Goal: Task Accomplishment & Management: Complete application form

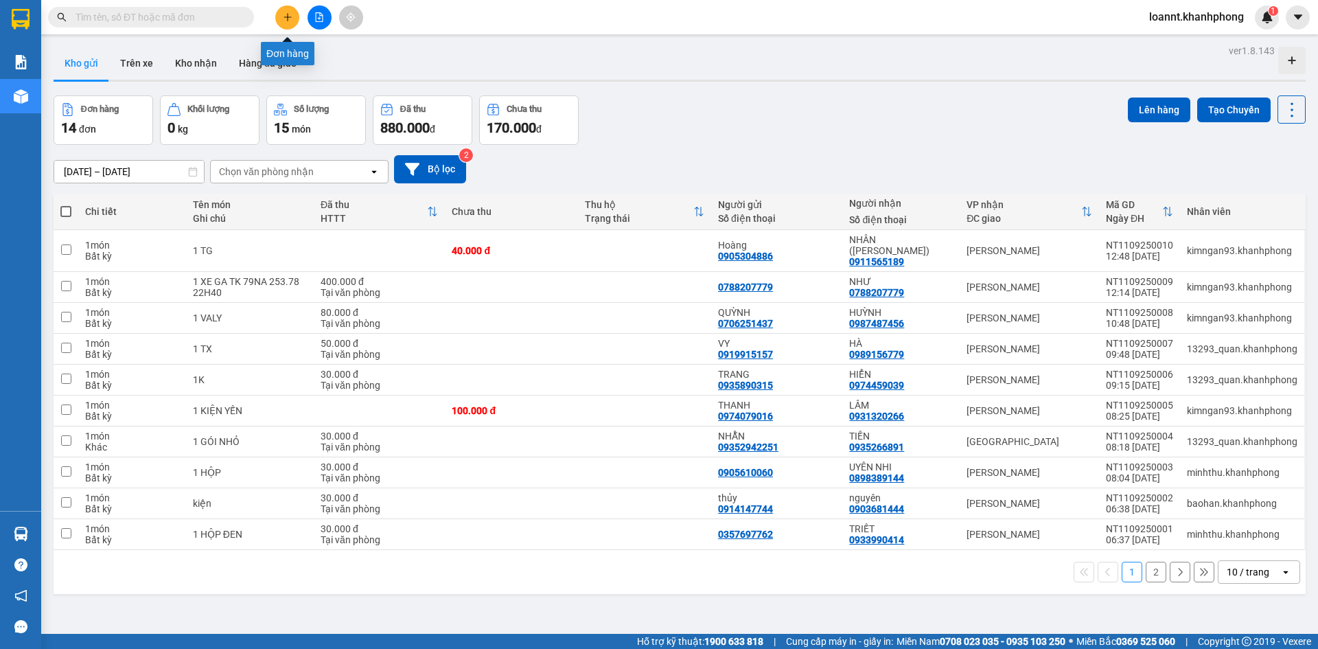
click at [293, 20] on button at bounding box center [287, 17] width 24 height 24
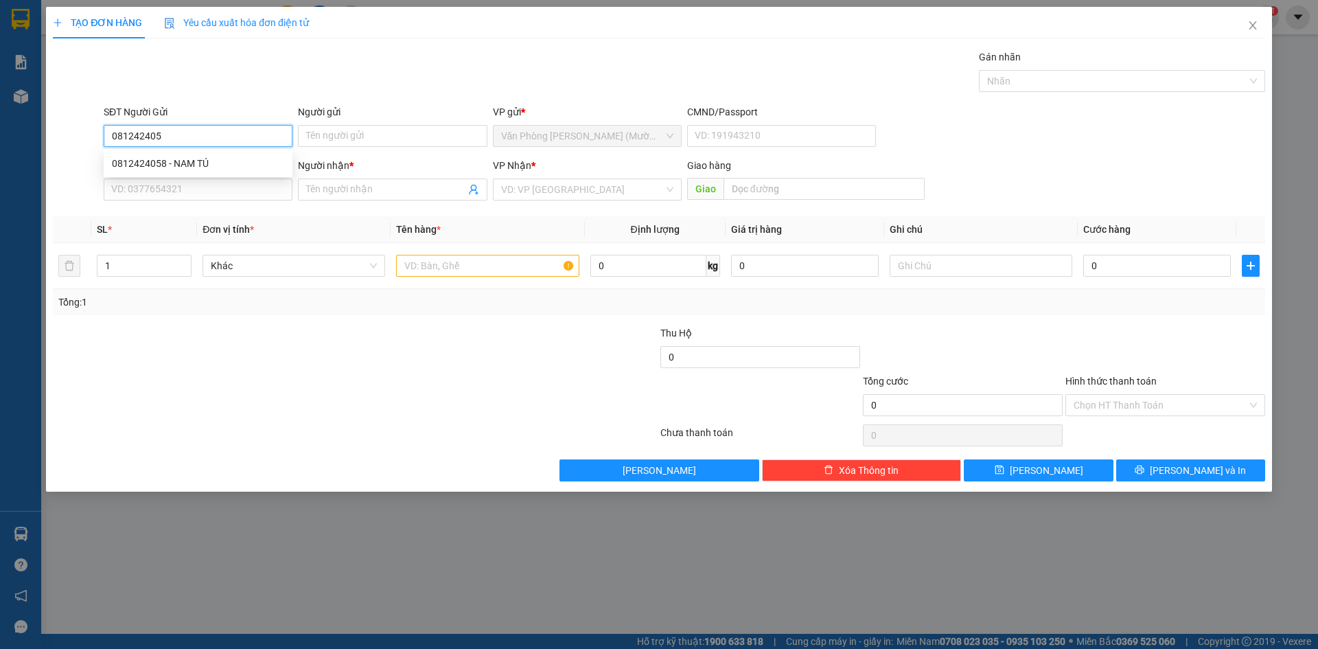
type input "0812424058"
click at [273, 162] on div "0812424058 - NAM TÚ" at bounding box center [198, 163] width 172 height 15
type input "NAM TÚ"
type input "0812424058"
click at [213, 192] on input "SĐT Người Nhận" at bounding box center [198, 189] width 189 height 22
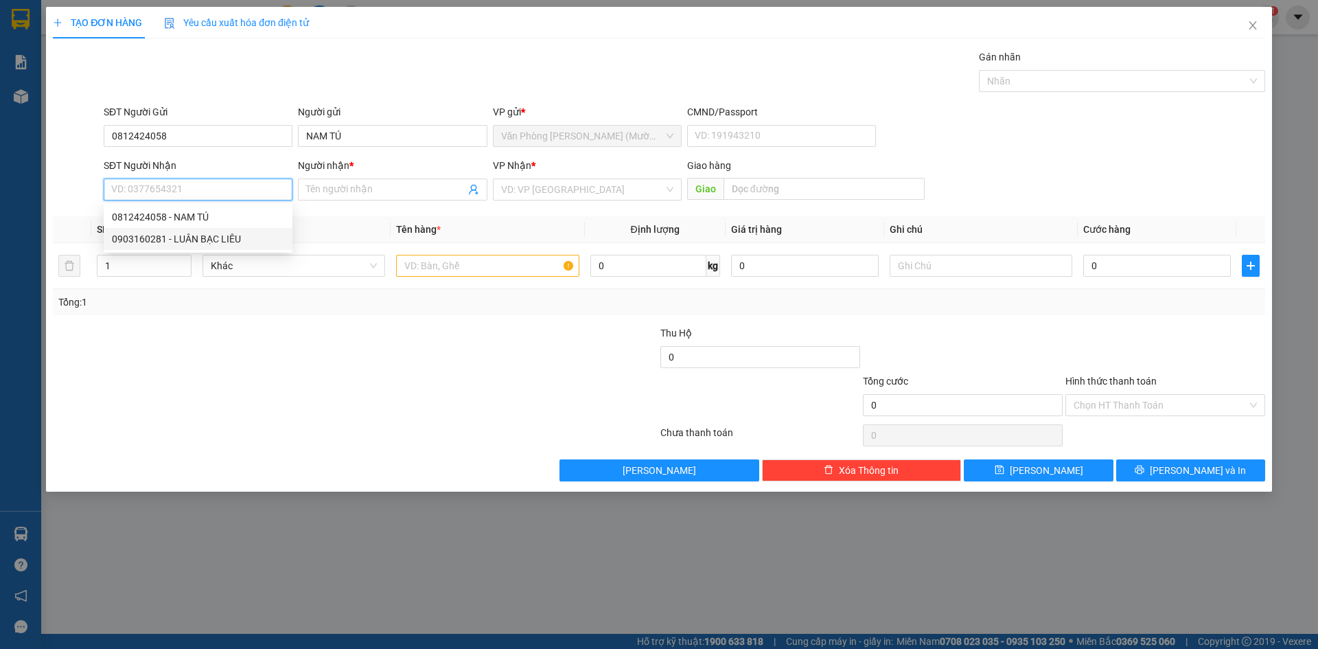
click at [205, 245] on div "0903160281 - LUÂN BẠC LIÊU" at bounding box center [198, 238] width 172 height 15
type input "0903160281"
type input "LUÂN BẠC LIÊU"
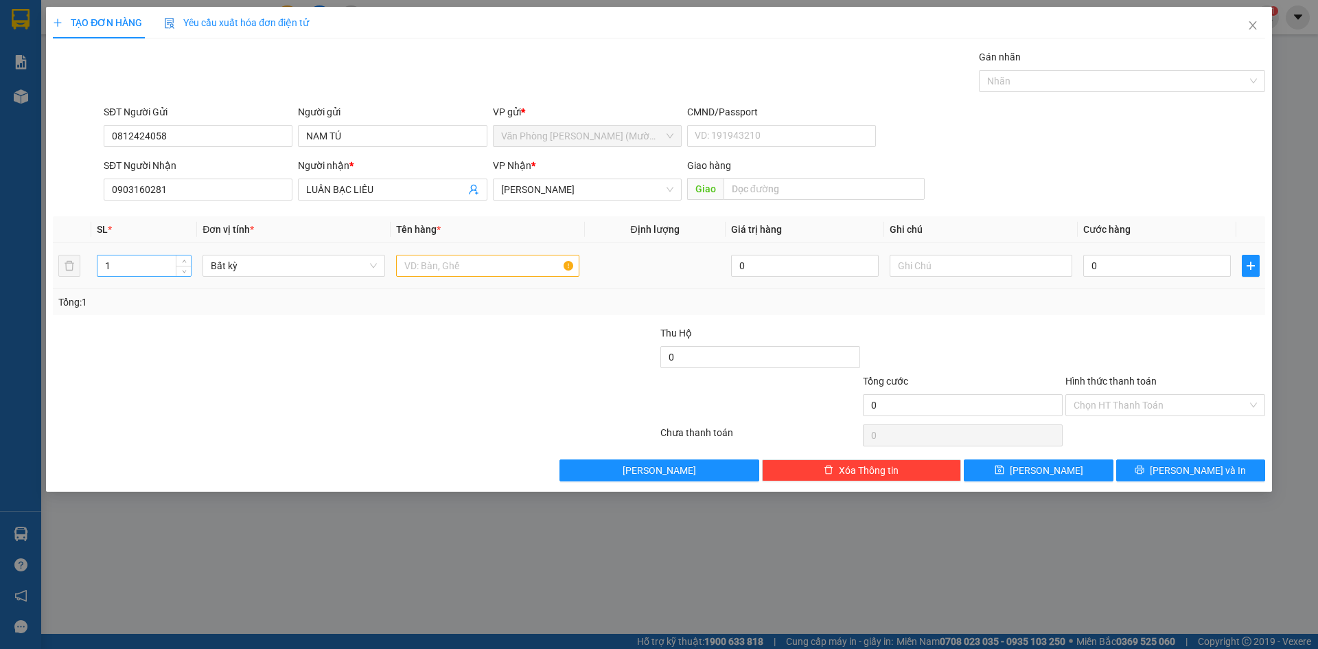
click at [130, 269] on input "1" at bounding box center [143, 265] width 93 height 21
type input "4"
click at [452, 267] on input "text" at bounding box center [487, 266] width 183 height 22
type input "2 LU + 1 BÀN + 1 KIỆN XANH"
click at [1108, 272] on input "0" at bounding box center [1157, 266] width 148 height 22
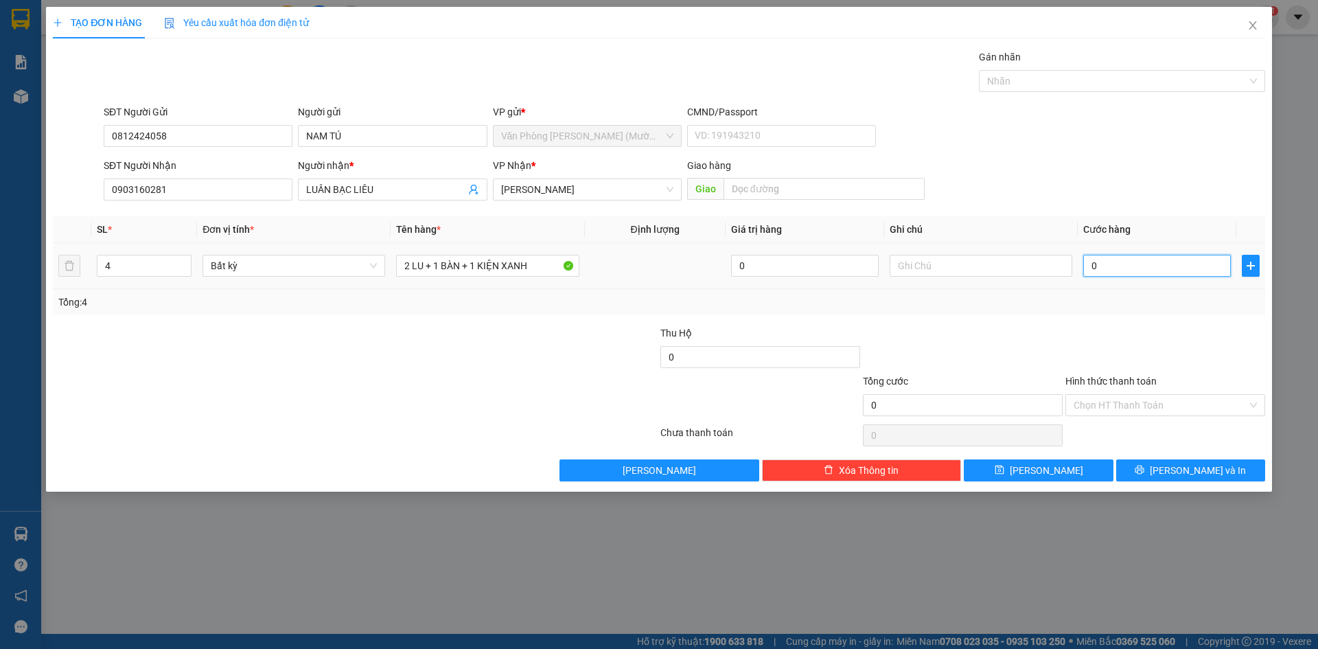
type input "1"
type input "15"
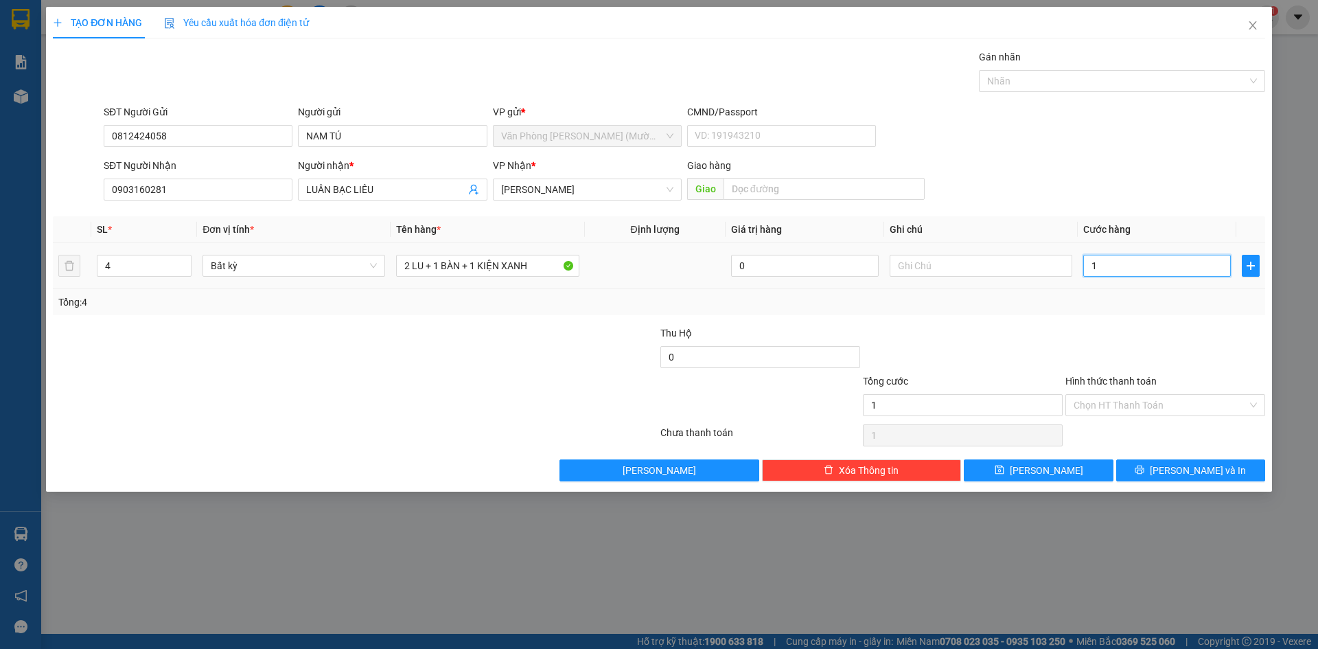
type input "15"
type input "150"
type input "150.000"
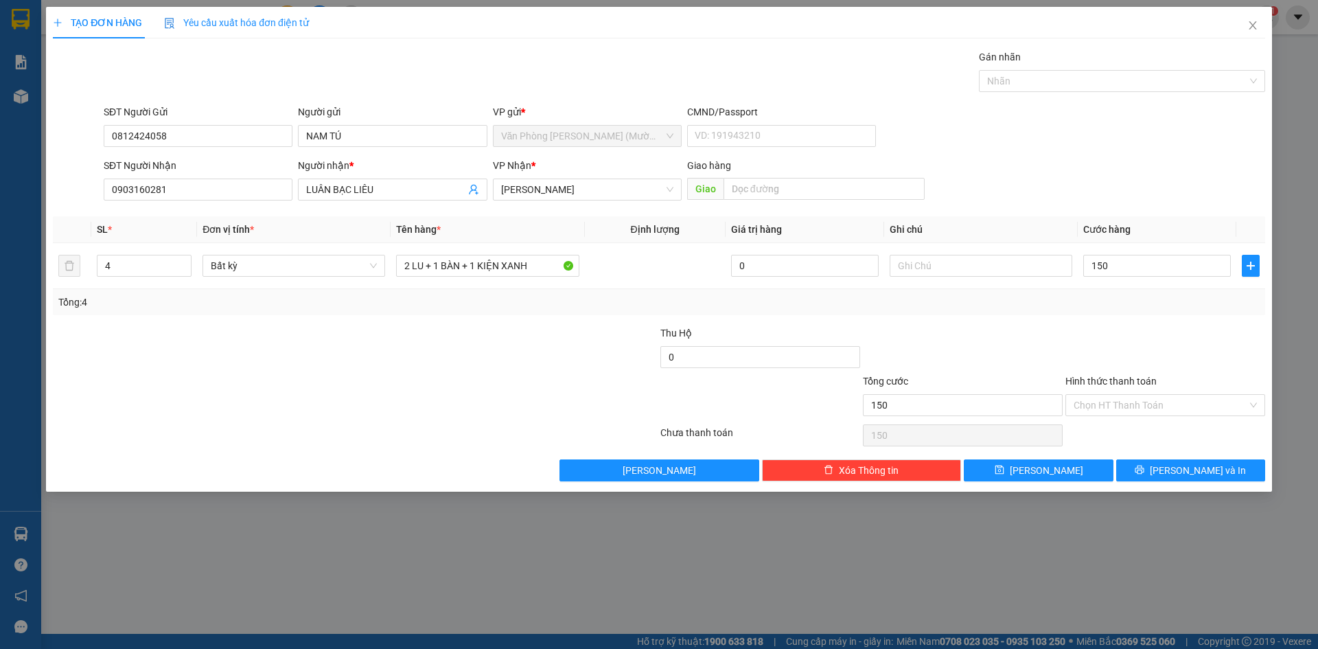
type input "150.000"
click at [1010, 312] on div "Tổng: 4" at bounding box center [659, 302] width 1212 height 26
click at [1176, 467] on button "[PERSON_NAME] và In" at bounding box center [1190, 470] width 149 height 22
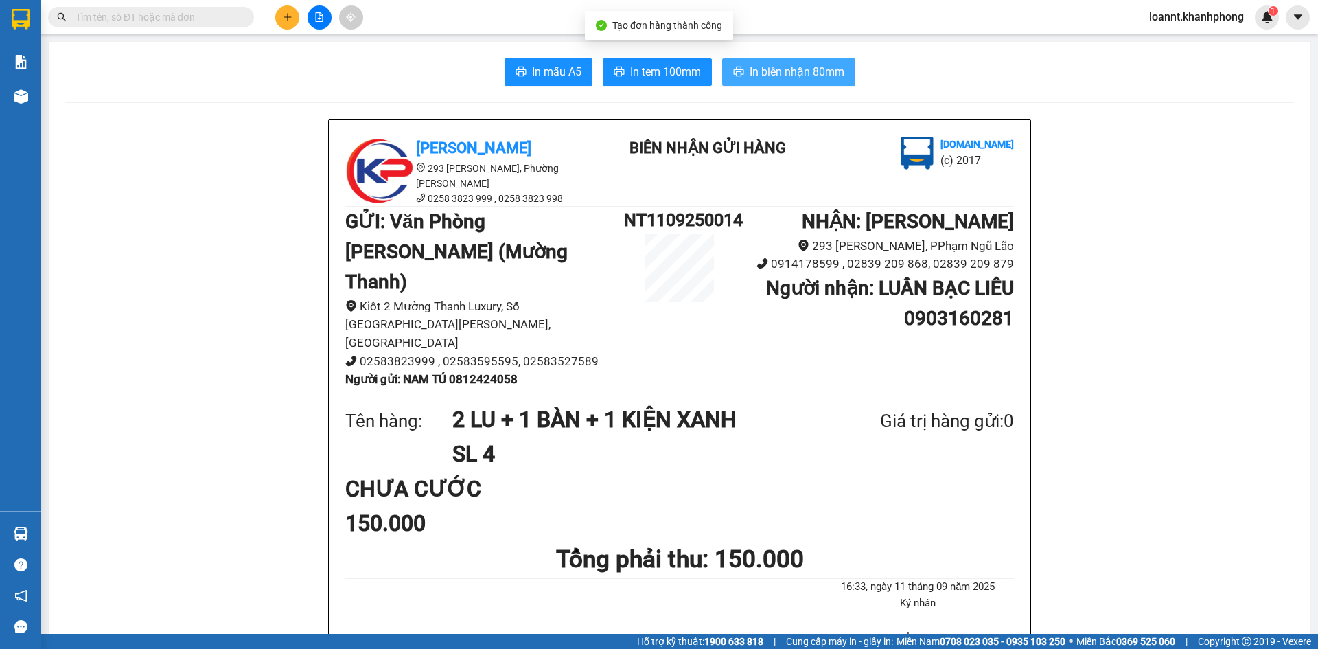
click at [832, 76] on span "In biên nhận 80mm" at bounding box center [796, 71] width 95 height 17
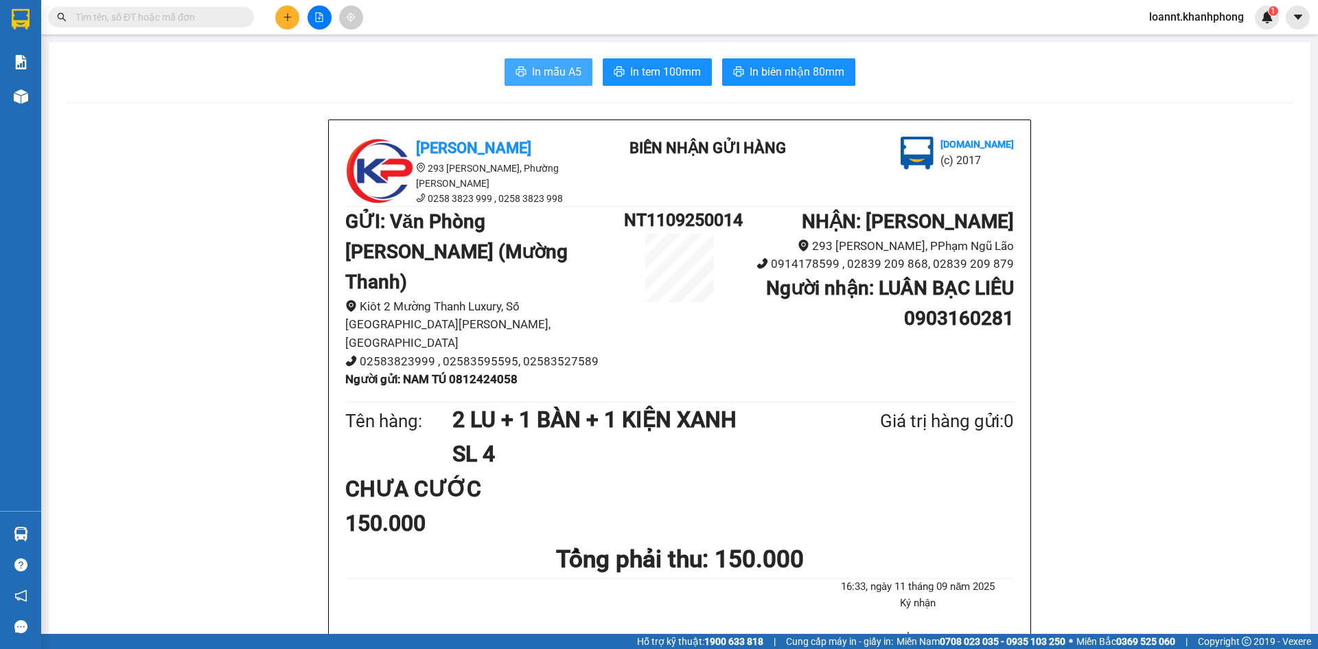
click at [561, 74] on span "In mẫu A5" at bounding box center [556, 71] width 49 height 17
